Goal: Browse casually

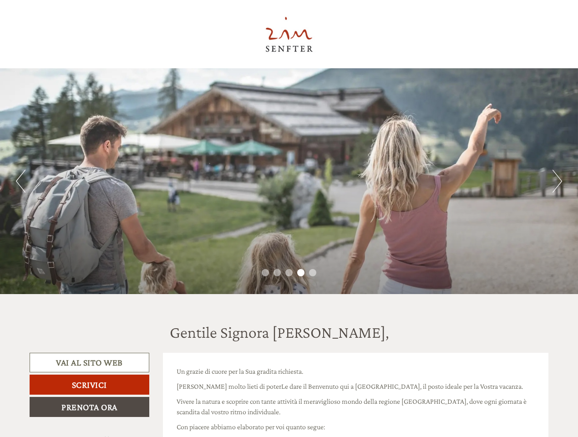
click at [289, 218] on div "Previous Next 1 2 3 4 5" at bounding box center [289, 181] width 578 height 226
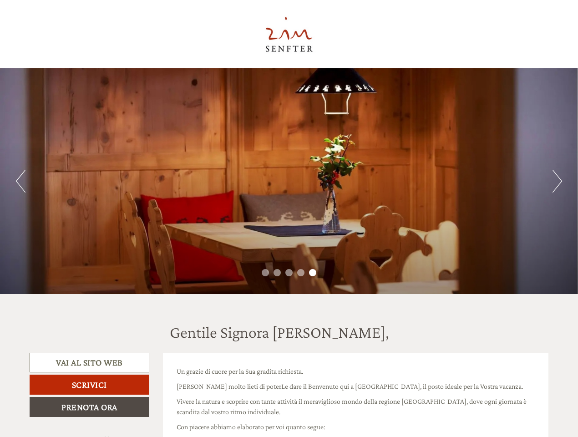
click at [20, 181] on button "Previous" at bounding box center [21, 181] width 10 height 23
click at [289, 181] on div "Previous Next 1 2 3 4 5" at bounding box center [289, 181] width 578 height 226
click at [557, 181] on button "Next" at bounding box center [557, 181] width 10 height 23
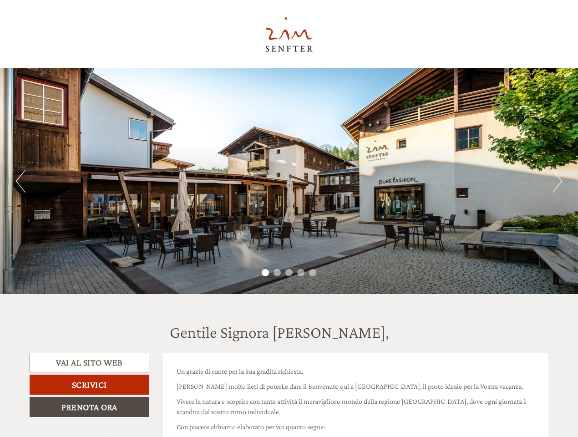
click at [265, 273] on li "1" at bounding box center [265, 272] width 7 height 7
click at [277, 273] on li "2" at bounding box center [277, 272] width 7 height 7
click at [289, 273] on li "3" at bounding box center [288, 272] width 7 height 7
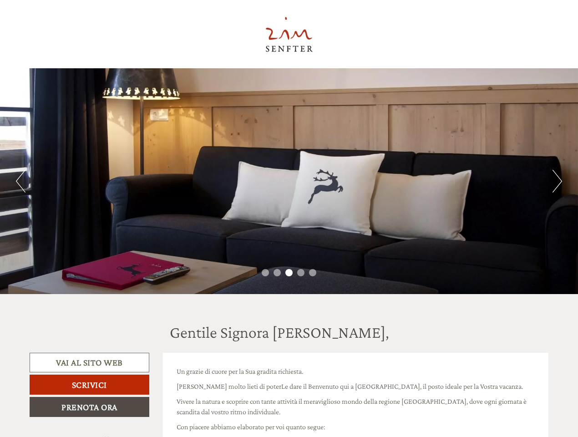
click at [301, 273] on li "4" at bounding box center [300, 272] width 7 height 7
click at [313, 273] on li "5" at bounding box center [312, 272] width 7 height 7
